Goal: Task Accomplishment & Management: Use online tool/utility

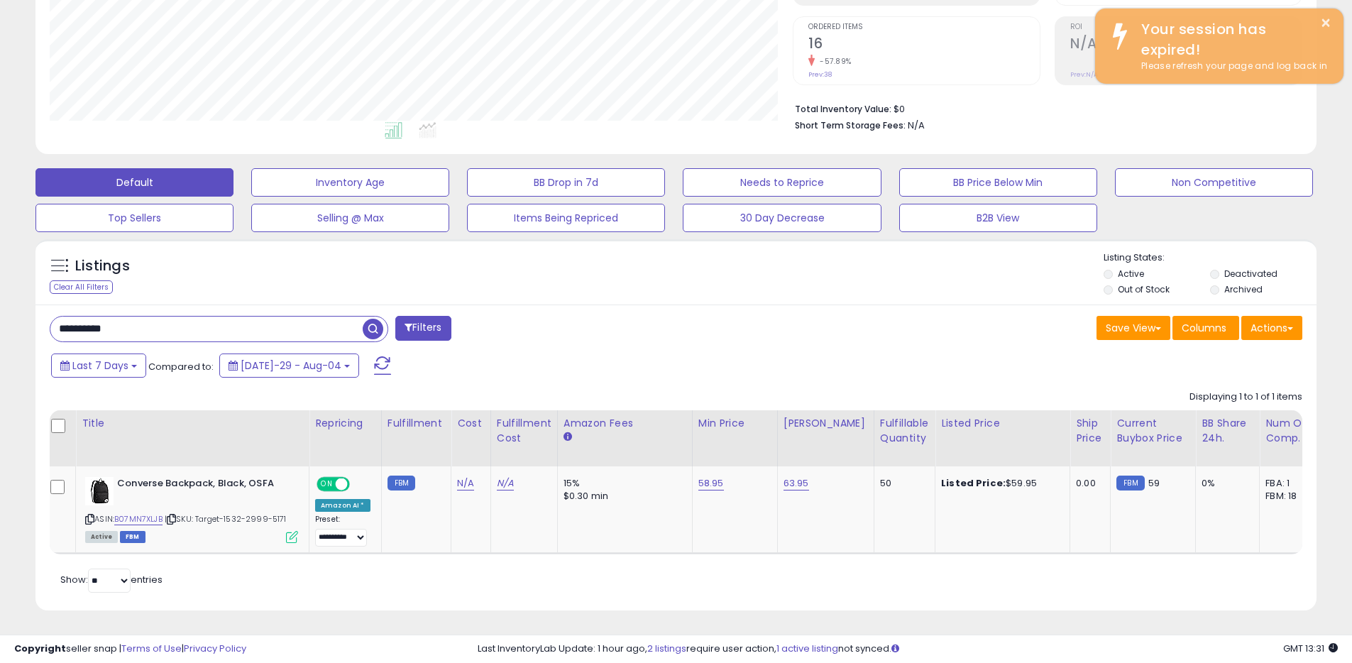
scroll to position [709397, 708945]
